Goal: Task Accomplishment & Management: Manage account settings

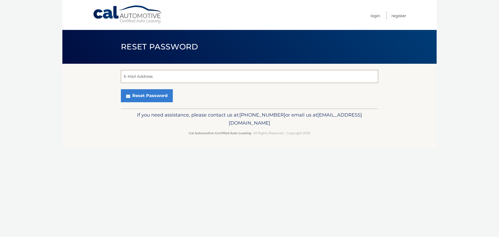
click at [150, 77] on input "E-Mail Address" at bounding box center [249, 76] width 257 height 13
type input "globalusa2017@gmail.com"
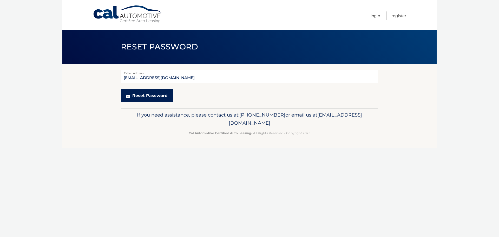
click at [154, 93] on button "Reset Password" at bounding box center [147, 95] width 52 height 13
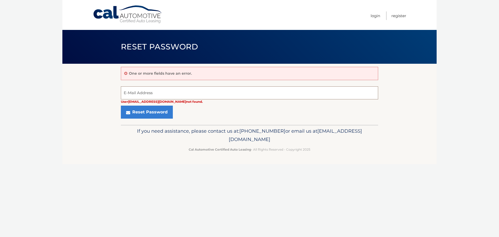
click at [154, 89] on input "E-Mail Address" at bounding box center [249, 92] width 257 height 13
type input "HENRYLIANG2009@GMAIL.COM"
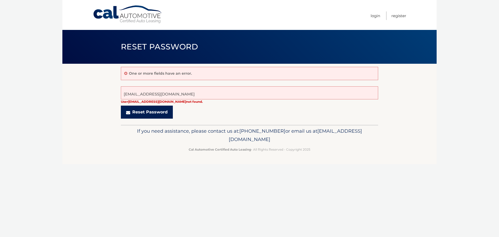
click at [161, 112] on button "Reset Password" at bounding box center [147, 112] width 52 height 13
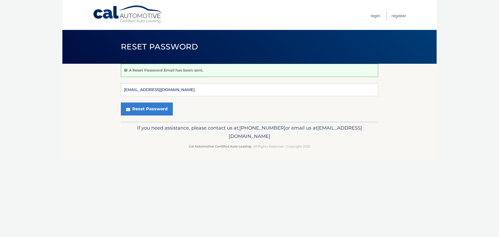
click at [376, 17] on link "Login" at bounding box center [376, 15] width 10 height 9
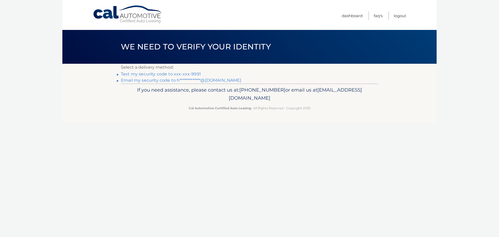
click at [179, 73] on link "Text my security code to xxx-xxx-9991" at bounding box center [161, 74] width 80 height 5
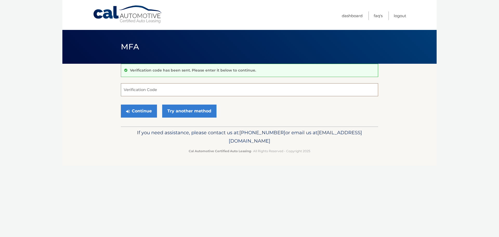
click at [170, 92] on input "Verification Code" at bounding box center [249, 89] width 257 height 13
type input "974478"
click at [136, 111] on button "Continue" at bounding box center [139, 111] width 36 height 13
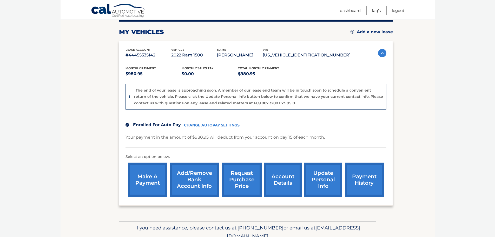
scroll to position [91, 0]
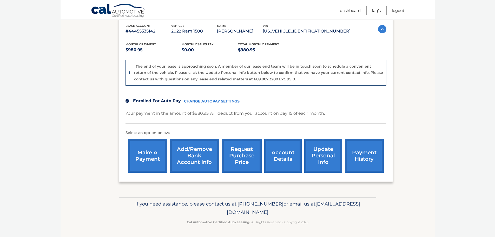
click at [327, 152] on link "update personal info" at bounding box center [324, 156] width 38 height 34
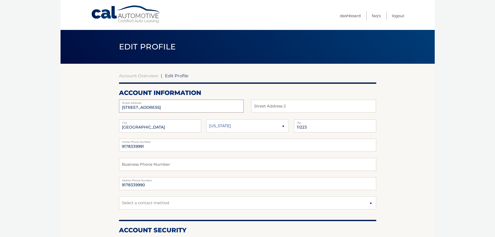
drag, startPoint x: 157, startPoint y: 107, endPoint x: 106, endPoint y: 108, distance: 51.0
type input "[STREET_ADDRESS]"
click at [266, 127] on select "[US_STATE] [US_STATE] [US_STATE] [US_STATE] [US_STATE]" at bounding box center [247, 125] width 82 height 13
select select "NY"
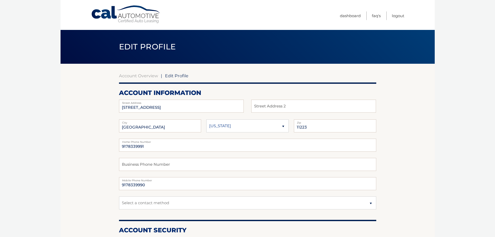
click at [206, 119] on select "Alaska Alabama Arkansas Arizona California" at bounding box center [247, 125] width 82 height 13
click at [333, 127] on input "11223" at bounding box center [335, 125] width 82 height 13
type input "11209"
drag, startPoint x: 83, startPoint y: 177, endPoint x: 86, endPoint y: 177, distance: 3.2
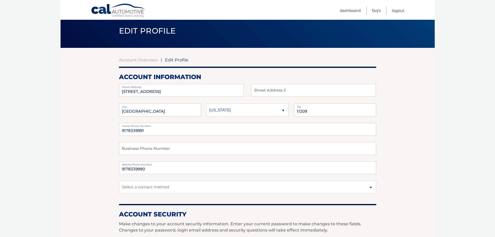
scroll to position [52, 0]
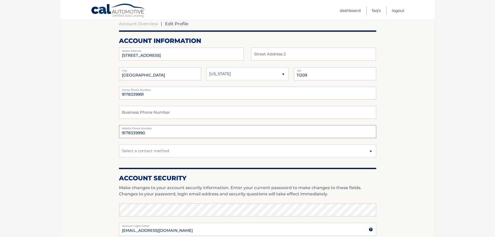
click at [172, 135] on input "9178339990" at bounding box center [247, 131] width 257 height 13
type input "9178339991"
click at [90, 135] on section "Account Overview | Edit Profile account information 141 83RD ST Street Address …" at bounding box center [248, 201] width 374 height 379
click at [236, 151] on select "Select a contact method Mobile Home" at bounding box center [247, 150] width 257 height 13
select select "1"
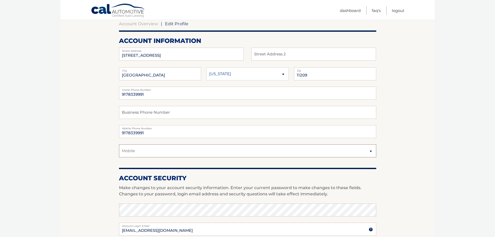
click at [119, 144] on select "Select a contact method Mobile Home" at bounding box center [247, 150] width 257 height 13
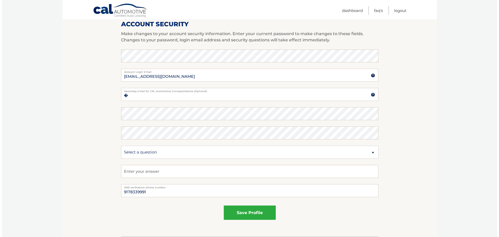
scroll to position [208, 0]
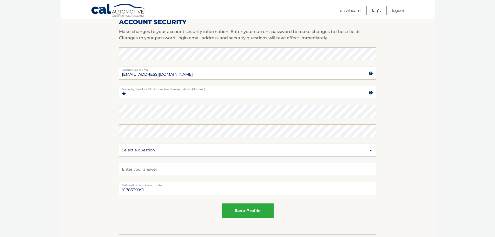
click at [258, 202] on fieldset "save profile" at bounding box center [247, 212] width 257 height 23
click at [256, 205] on button "save profile" at bounding box center [248, 210] width 52 height 14
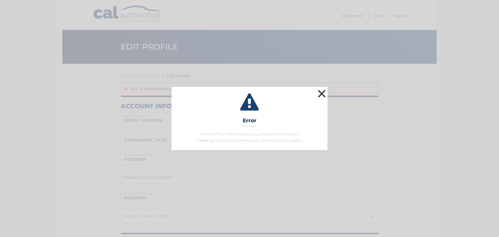
click at [324, 98] on button "×" at bounding box center [322, 93] width 10 height 10
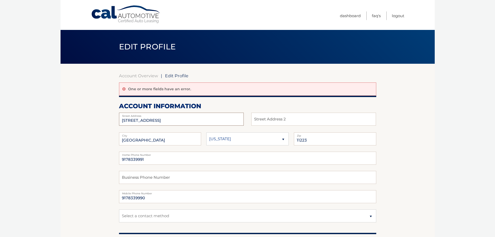
click at [159, 119] on input "[STREET_ADDRESS]" at bounding box center [181, 119] width 125 height 13
drag, startPoint x: 159, startPoint y: 119, endPoint x: 88, endPoint y: 120, distance: 71.0
type input "141 83RD ST"
click at [277, 141] on select "Alaska Alabama Arkansas Arizona California" at bounding box center [247, 138] width 82 height 13
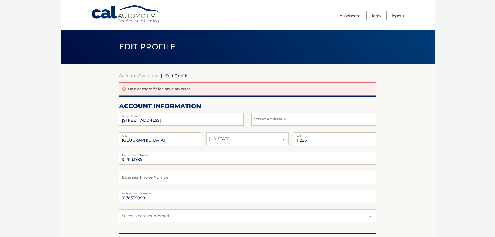
select select "NY"
click at [206, 132] on select "Alaska Alabama Arkansas Arizona California" at bounding box center [247, 138] width 82 height 13
click at [314, 138] on input "11223" at bounding box center [335, 138] width 82 height 13
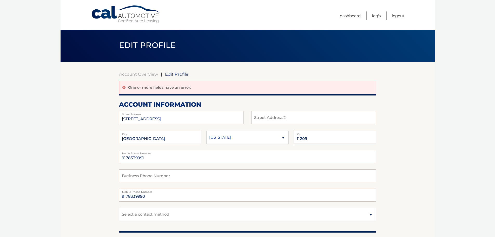
scroll to position [52, 0]
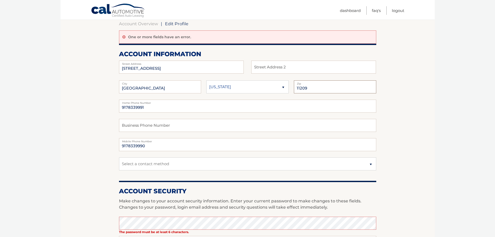
type input "11209"
click at [163, 145] on input "9178339990" at bounding box center [247, 144] width 257 height 13
type input "9178339991"
click at [132, 165] on select "Select a contact method Mobile Home" at bounding box center [247, 163] width 257 height 13
select select "1"
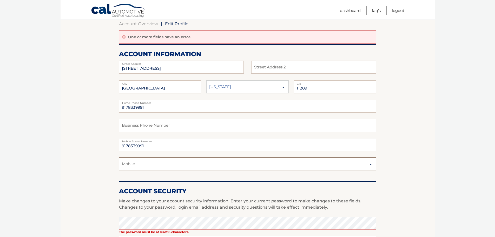
click at [119, 157] on select "Select a contact method Mobile Home" at bounding box center [247, 163] width 257 height 13
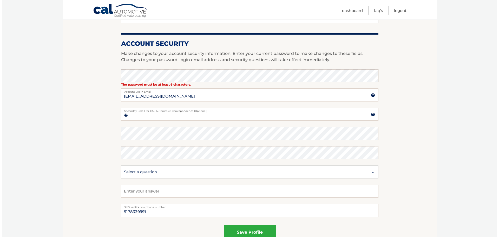
scroll to position [234, 0]
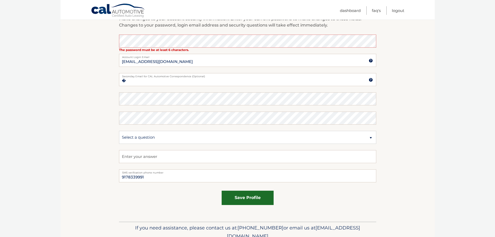
click at [249, 197] on button "save profile" at bounding box center [248, 198] width 52 height 14
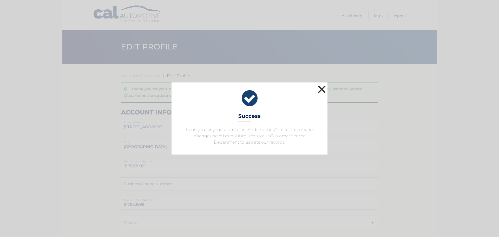
click at [320, 88] on button "×" at bounding box center [322, 89] width 10 height 10
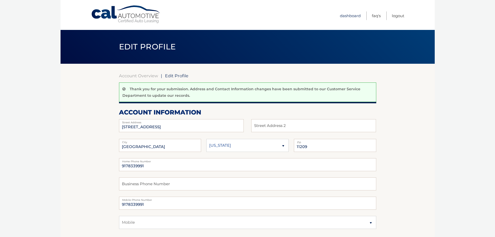
click at [352, 15] on link "Dashboard" at bounding box center [350, 15] width 21 height 9
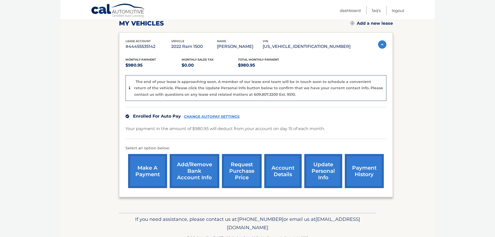
scroll to position [78, 0]
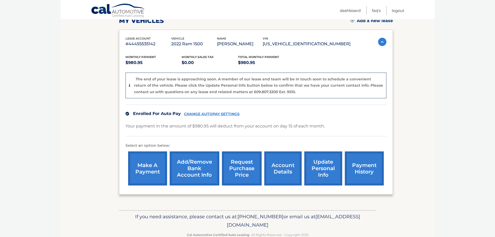
click at [379, 42] on img at bounding box center [382, 42] width 8 height 8
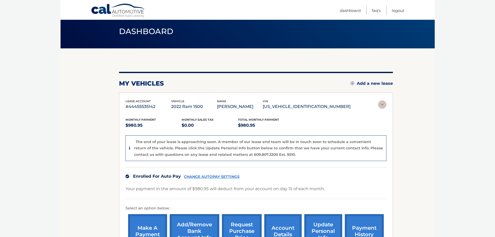
scroll to position [0, 0]
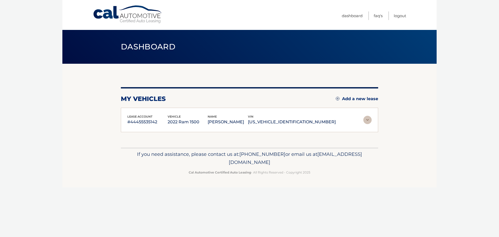
click at [366, 124] on div "lease account #44455535142 vehicle 2022 Ram 1500 name [PERSON_NAME] vin [US_VEH…" at bounding box center [249, 120] width 244 height 12
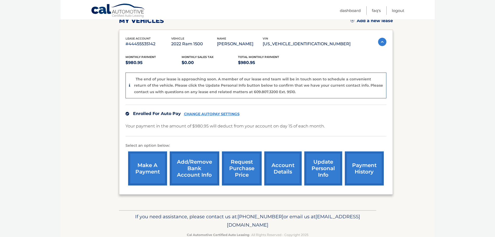
scroll to position [91, 0]
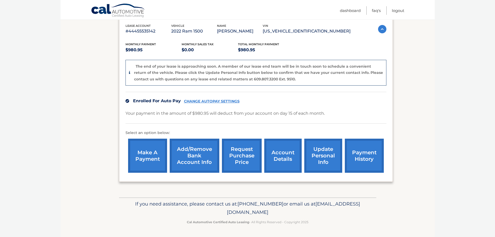
click at [327, 148] on link "update personal info" at bounding box center [324, 156] width 38 height 34
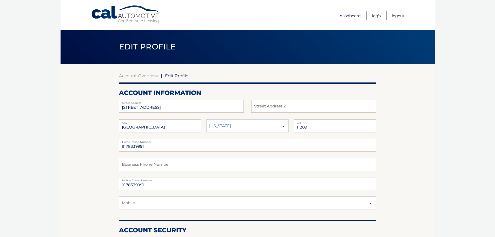
click at [352, 15] on link "Dashboard" at bounding box center [350, 15] width 21 height 9
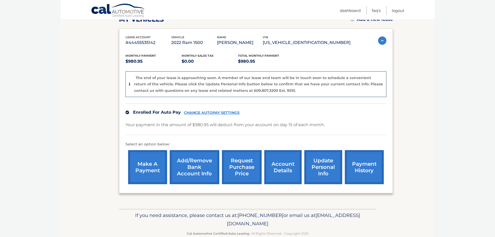
scroll to position [91, 0]
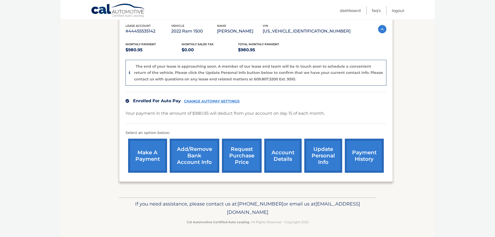
click at [243, 157] on link "request purchase price" at bounding box center [242, 156] width 40 height 34
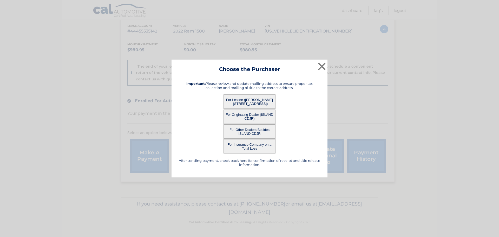
click at [259, 102] on button "For Lessee ([PERSON_NAME] - [STREET_ADDRESS])" at bounding box center [250, 101] width 52 height 14
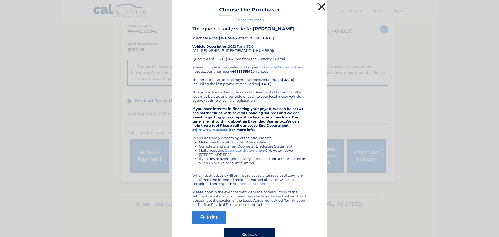
click at [317, 9] on button "×" at bounding box center [322, 7] width 10 height 10
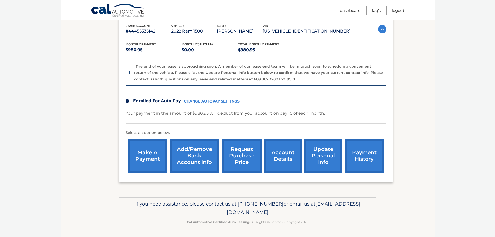
click at [287, 146] on link "account details" at bounding box center [282, 156] width 37 height 34
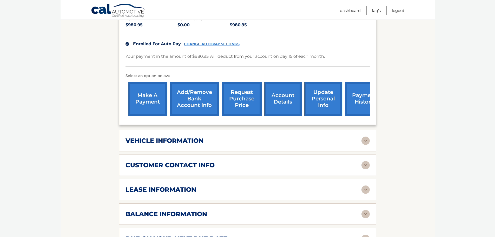
scroll to position [130, 0]
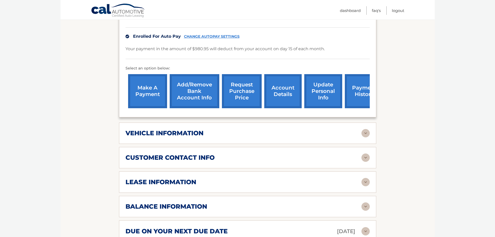
click at [209, 159] on h2 "customer contact info" at bounding box center [170, 158] width 89 height 8
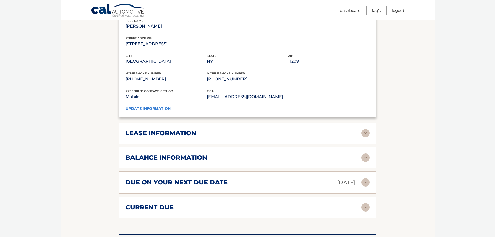
scroll to position [286, 0]
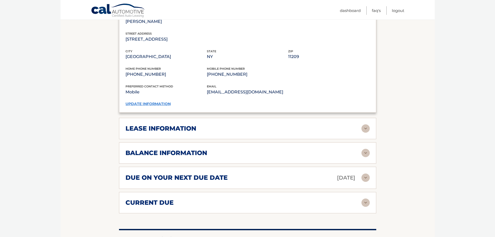
click at [191, 129] on h2 "lease information" at bounding box center [161, 129] width 71 height 8
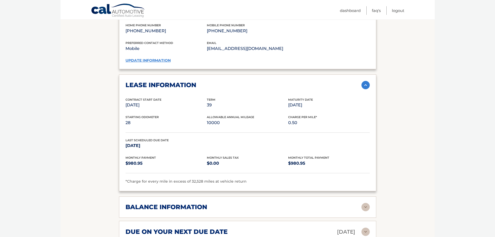
scroll to position [364, 0]
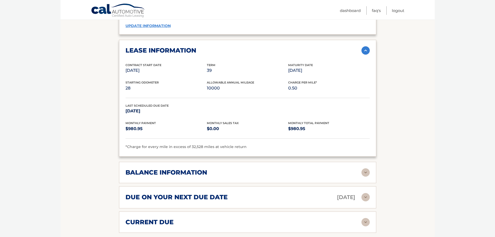
click at [200, 175] on h2 "balance information" at bounding box center [167, 173] width 82 height 8
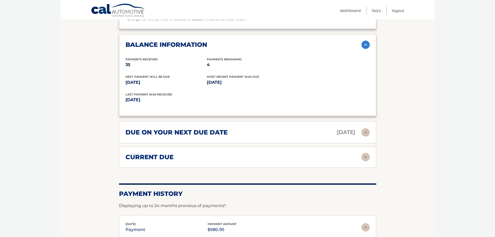
scroll to position [494, 0]
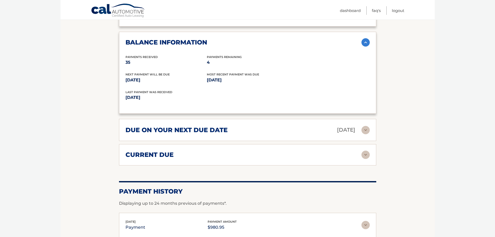
click at [247, 132] on div "due on your next due date Sep 15, 2025" at bounding box center [244, 129] width 236 height 9
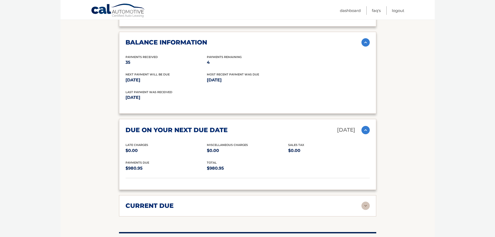
click at [247, 132] on div "due on your next due date Sep 15, 2025" at bounding box center [244, 129] width 236 height 9
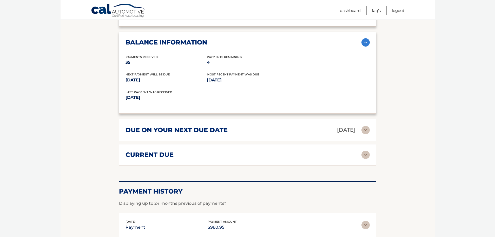
click at [241, 152] on div "current due" at bounding box center [244, 155] width 236 height 8
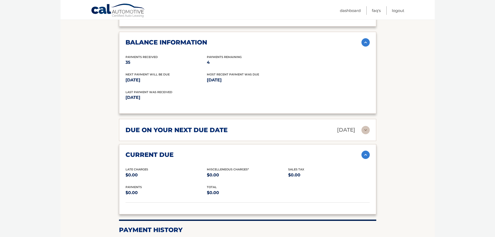
click at [241, 152] on div "current due" at bounding box center [244, 155] width 236 height 8
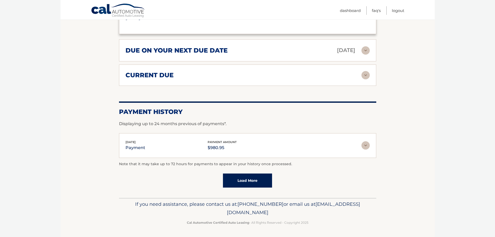
scroll to position [574, 0]
click at [240, 183] on link "Load More" at bounding box center [247, 180] width 49 height 14
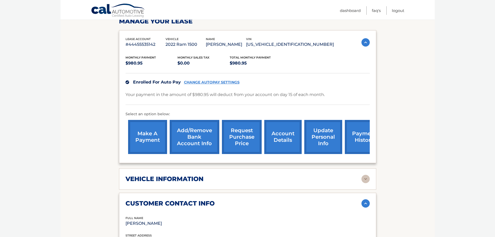
scroll to position [80, 0]
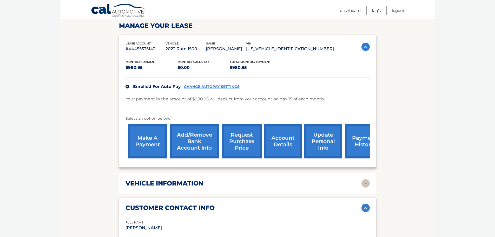
click at [281, 146] on link "account details" at bounding box center [282, 141] width 37 height 34
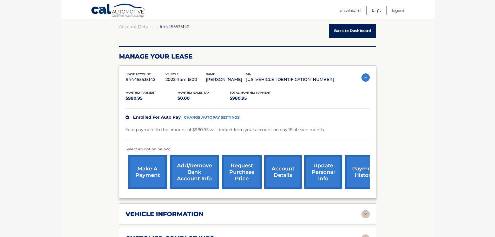
scroll to position [78, 0]
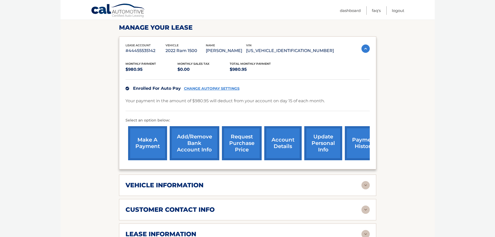
click at [366, 48] on img at bounding box center [366, 48] width 8 height 8
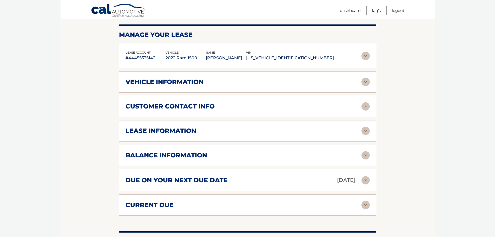
scroll to position [0, 0]
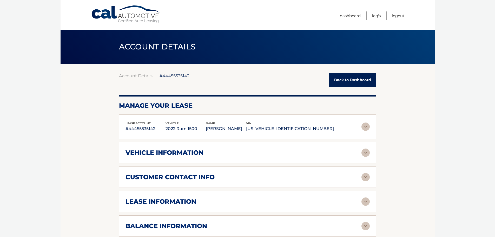
click at [368, 76] on link "Back to Dashboard" at bounding box center [352, 80] width 47 height 14
